Goal: Entertainment & Leisure: Consume media (video, audio)

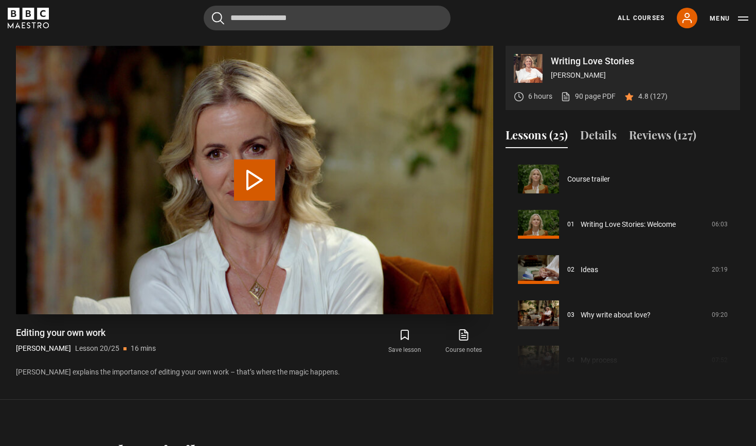
click at [258, 180] on button "Play Lesson Editing your own work" at bounding box center [254, 180] width 41 height 41
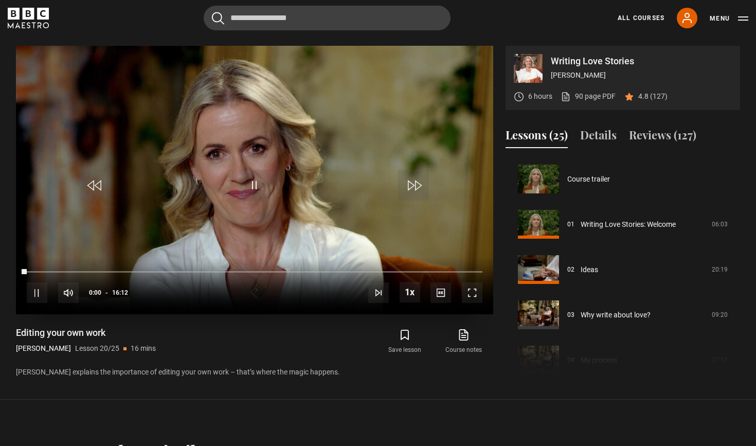
click at [476, 294] on span "Video Player" at bounding box center [472, 293] width 21 height 21
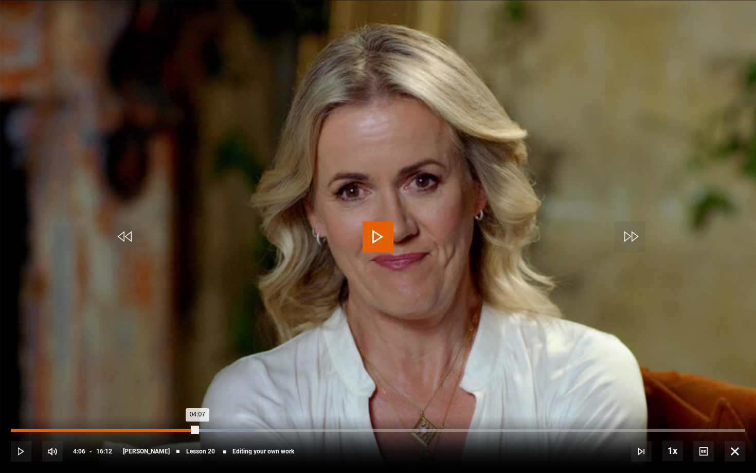
drag, startPoint x: 214, startPoint y: 430, endPoint x: 197, endPoint y: 429, distance: 16.5
click at [197, 409] on div "04:07" at bounding box center [104, 430] width 187 height 3
drag, startPoint x: 198, startPoint y: 429, endPoint x: 190, endPoint y: 428, distance: 7.8
click at [190, 409] on div "03:58" at bounding box center [101, 430] width 180 height 3
drag, startPoint x: 198, startPoint y: 429, endPoint x: 169, endPoint y: 429, distance: 29.3
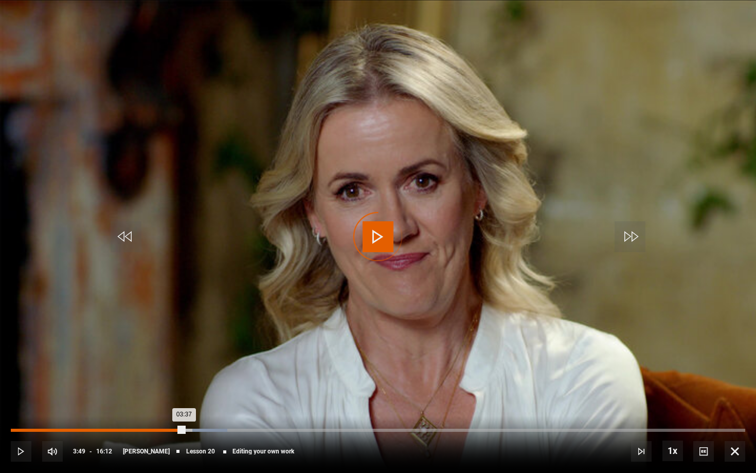
click at [169, 409] on div "Loaded : 29.49% 03:28 03:37" at bounding box center [378, 430] width 735 height 3
drag, startPoint x: 164, startPoint y: 430, endPoint x: 144, endPoint y: 430, distance: 20.1
click at [144, 409] on div "03:04" at bounding box center [84, 430] width 147 height 3
drag, startPoint x: 143, startPoint y: 432, endPoint x: 125, endPoint y: 432, distance: 17.5
click at [125, 409] on div "10s Skip Back 10 seconds Play 10s Skip Forward 10 seconds Loaded : 20.58% 02:52…" at bounding box center [378, 444] width 756 height 57
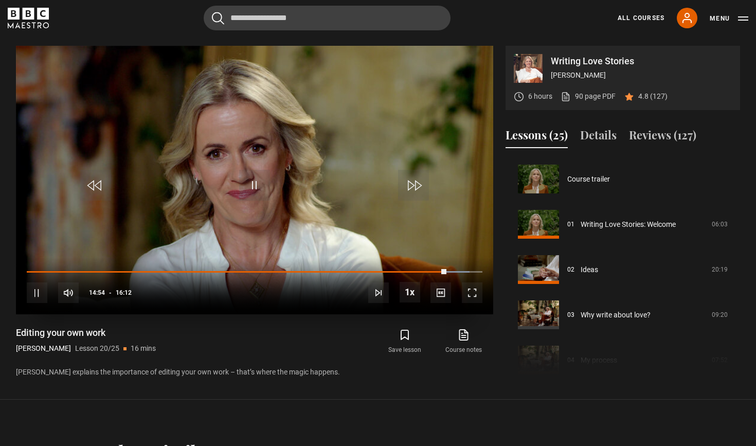
click at [475, 295] on span "Video Player" at bounding box center [472, 293] width 21 height 21
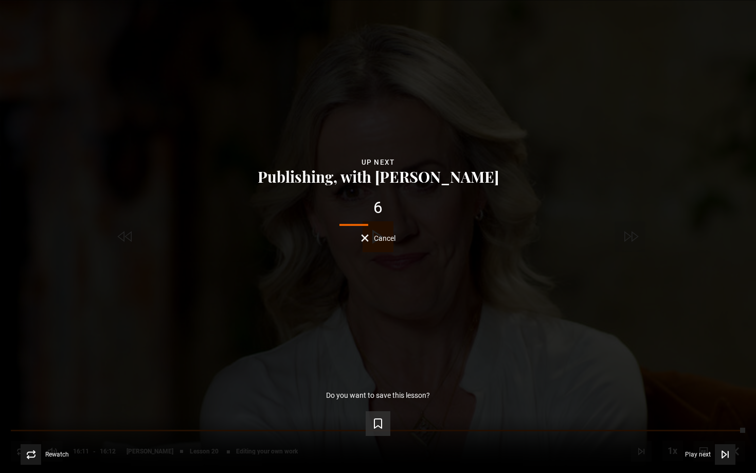
click at [381, 409] on icon "Video Player" at bounding box center [378, 423] width 7 height 9
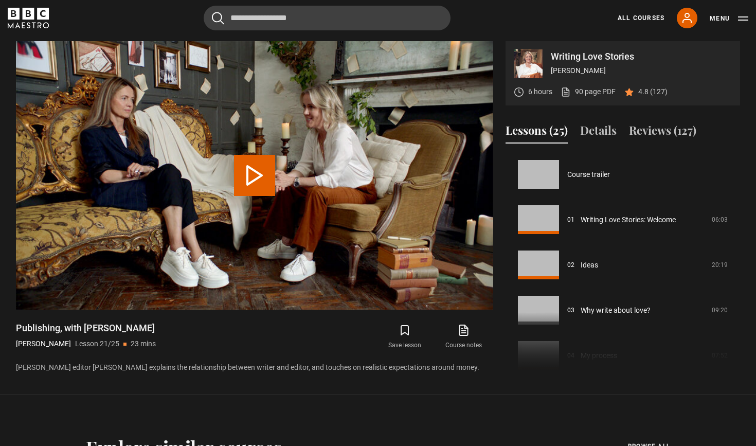
scroll to position [906, 0]
